Goal: Task Accomplishment & Management: Manage account settings

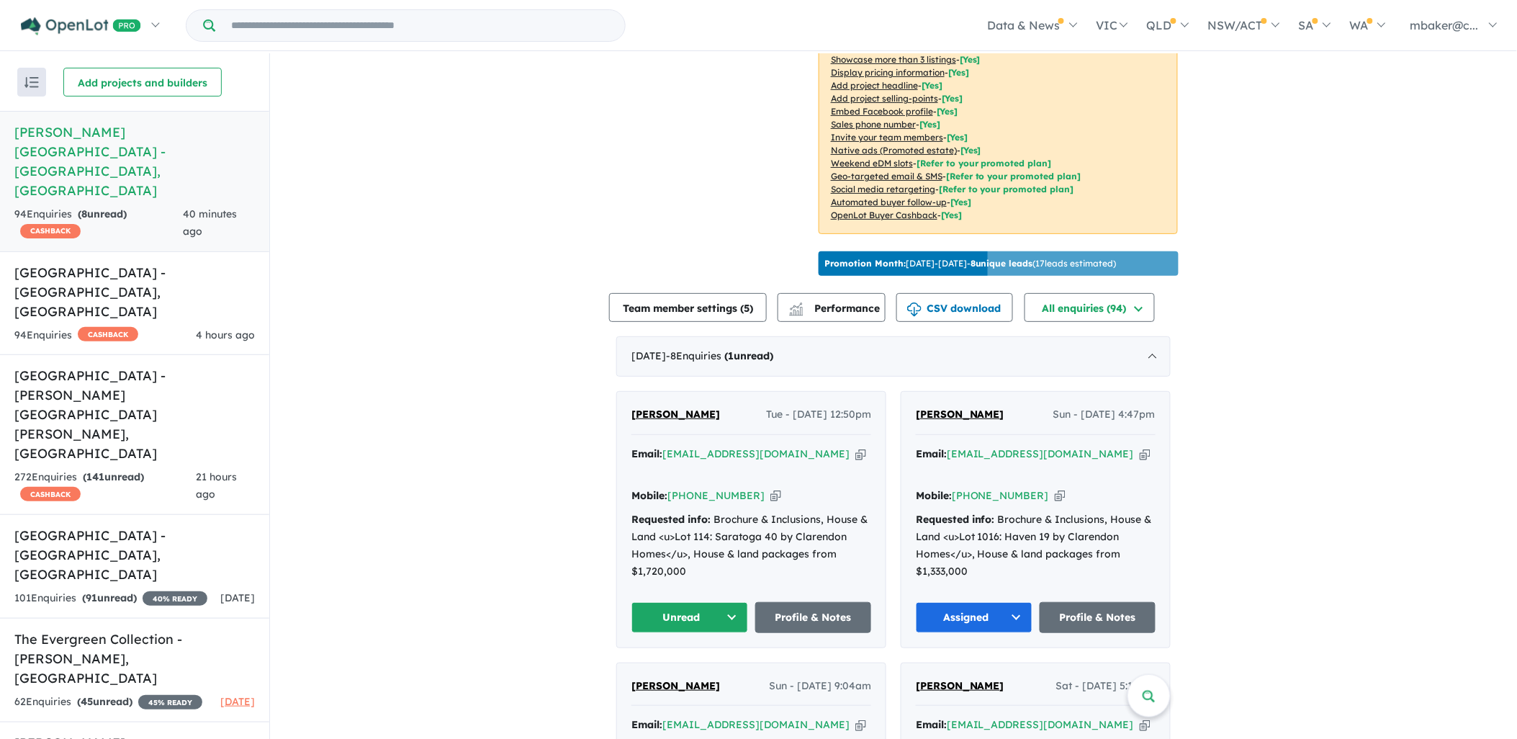
scroll to position [320, 0]
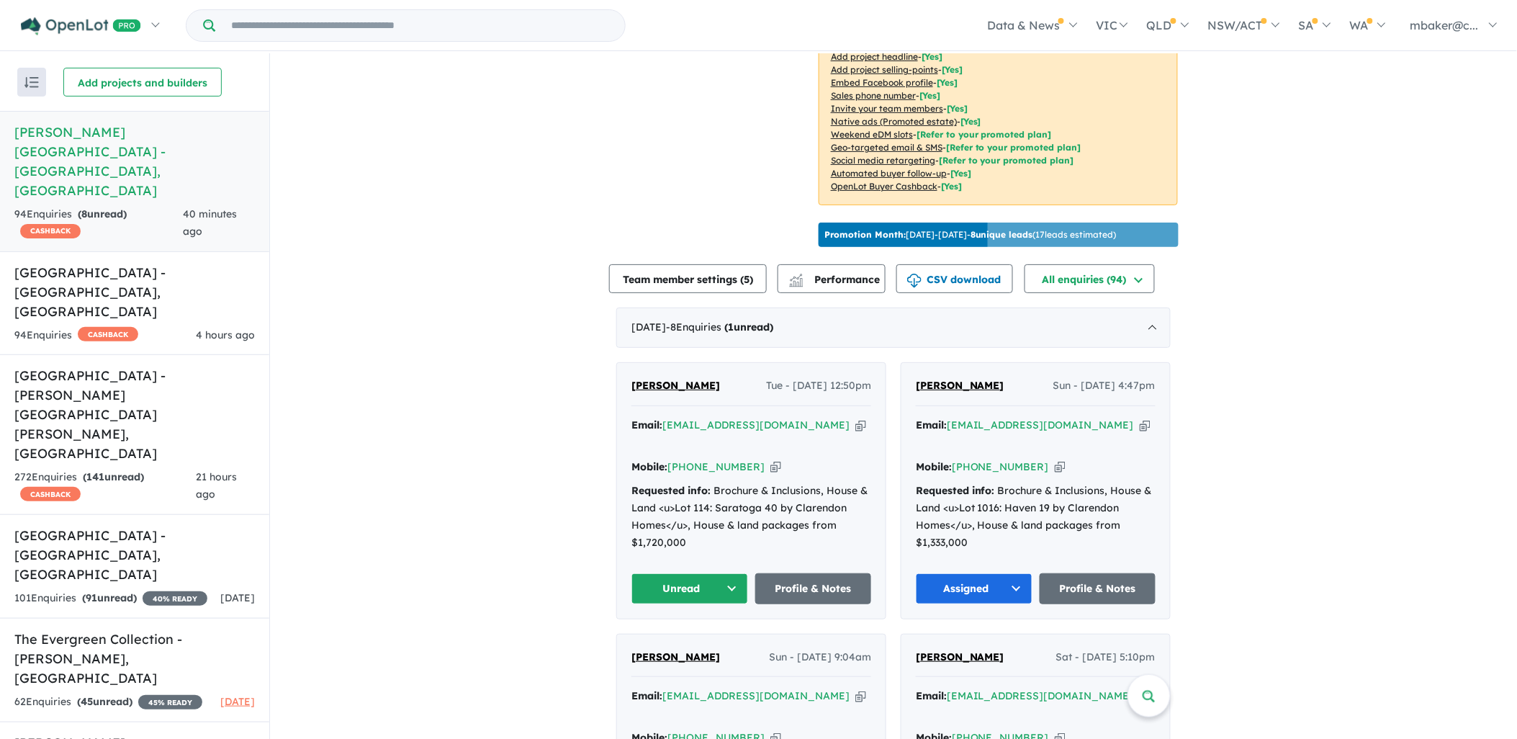
click at [692, 379] on span "[PERSON_NAME]" at bounding box center [676, 385] width 89 height 13
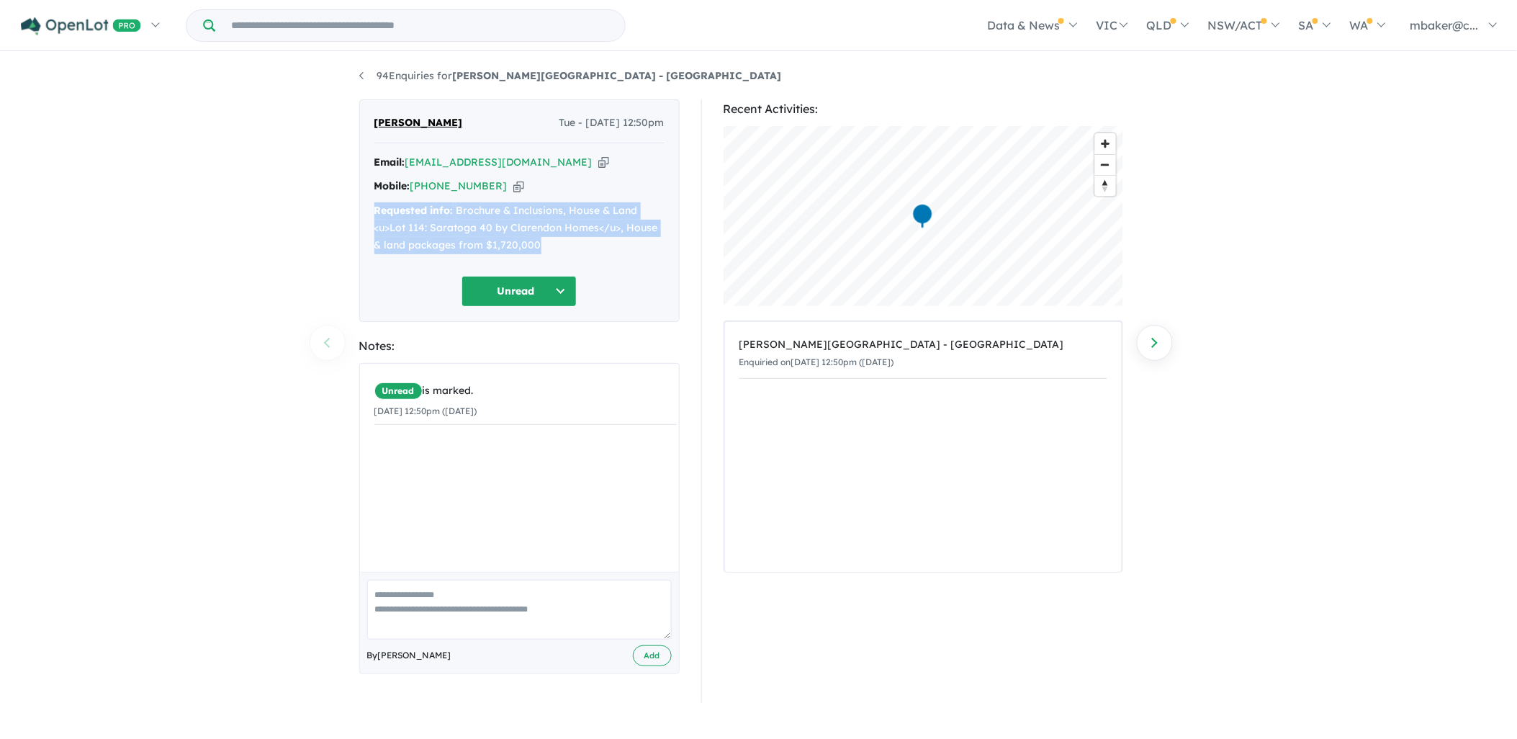
drag, startPoint x: 564, startPoint y: 246, endPoint x: 377, endPoint y: 219, distance: 189.2
click at [377, 219] on div "Requested info: Brochure & Inclusions, House & Land <u>Lot 114: Saratoga 40 by …" at bounding box center [519, 227] width 290 height 51
copy div "Requested info: Brochure & Inclusions, House & Land <u>Lot 114: Saratoga 40 by …"
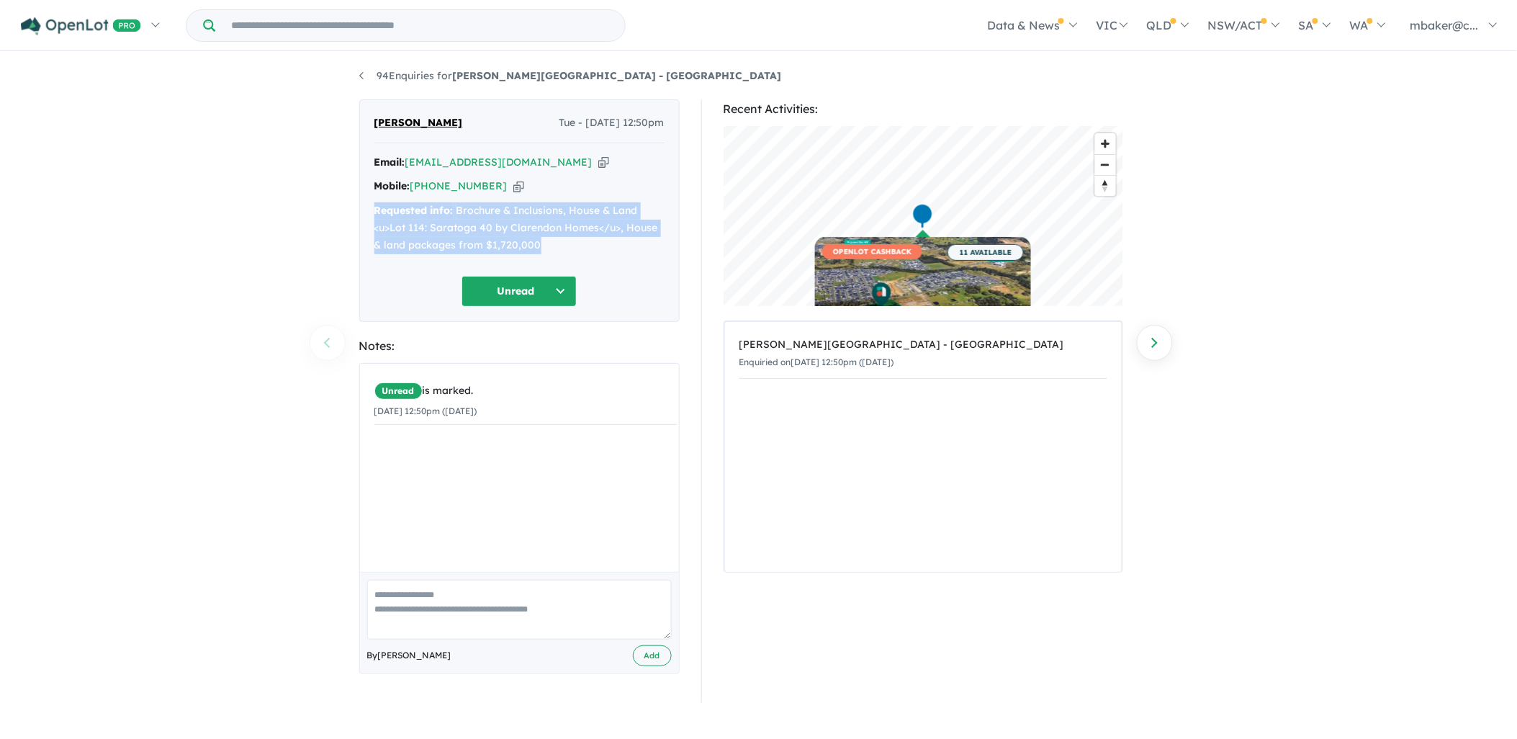
click at [488, 284] on button "Unread" at bounding box center [519, 291] width 115 height 31
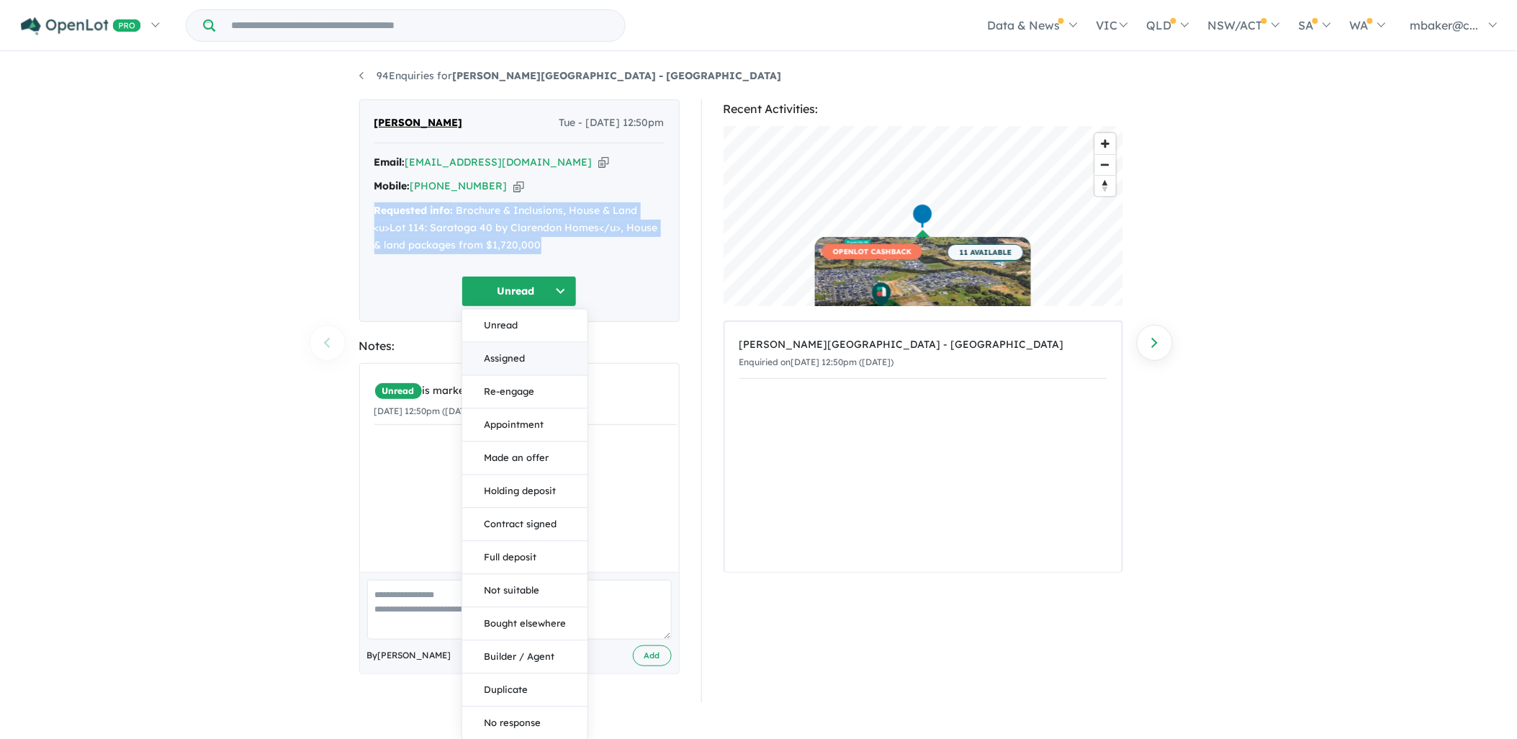
click at [494, 356] on button "Assigned" at bounding box center [524, 358] width 125 height 33
